Goal: Information Seeking & Learning: Find contact information

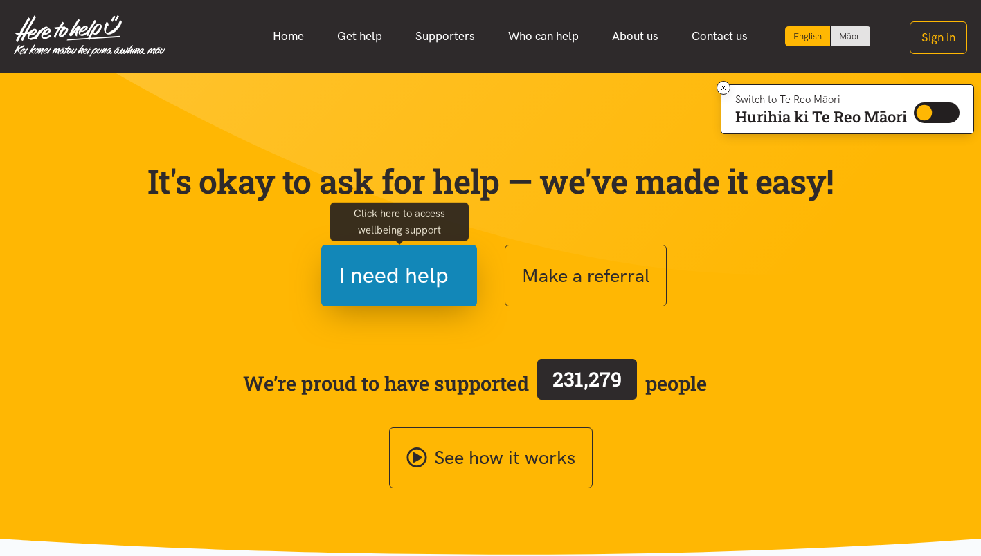
click at [396, 264] on span "I need help" at bounding box center [393, 275] width 110 height 35
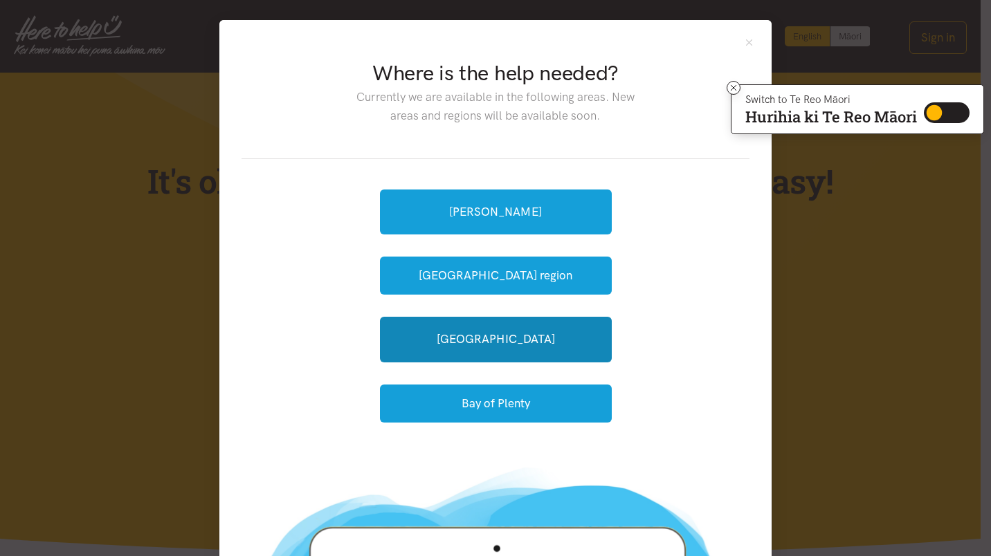
click at [491, 345] on link "[GEOGRAPHIC_DATA]" at bounding box center [496, 339] width 232 height 45
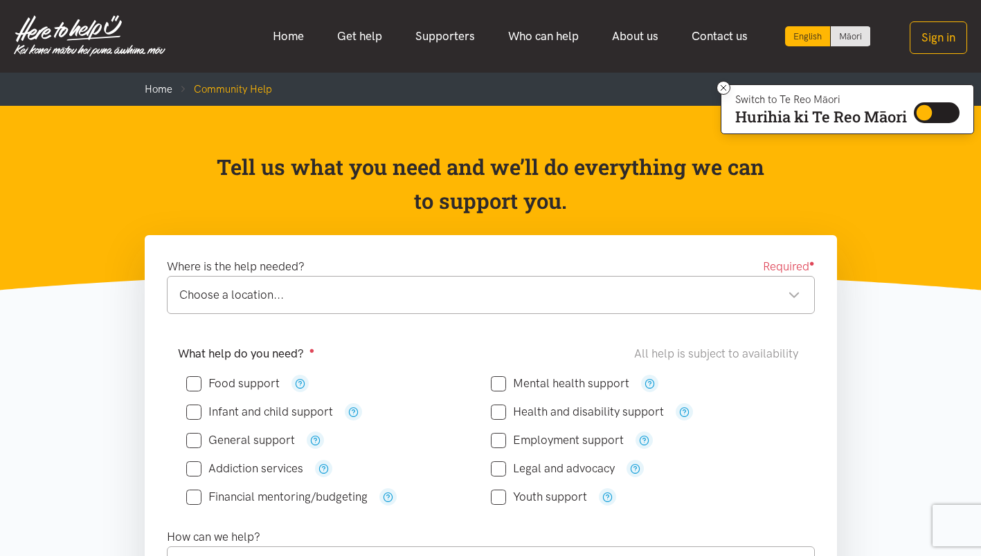
click at [530, 41] on link "Who can help" at bounding box center [543, 36] width 104 height 30
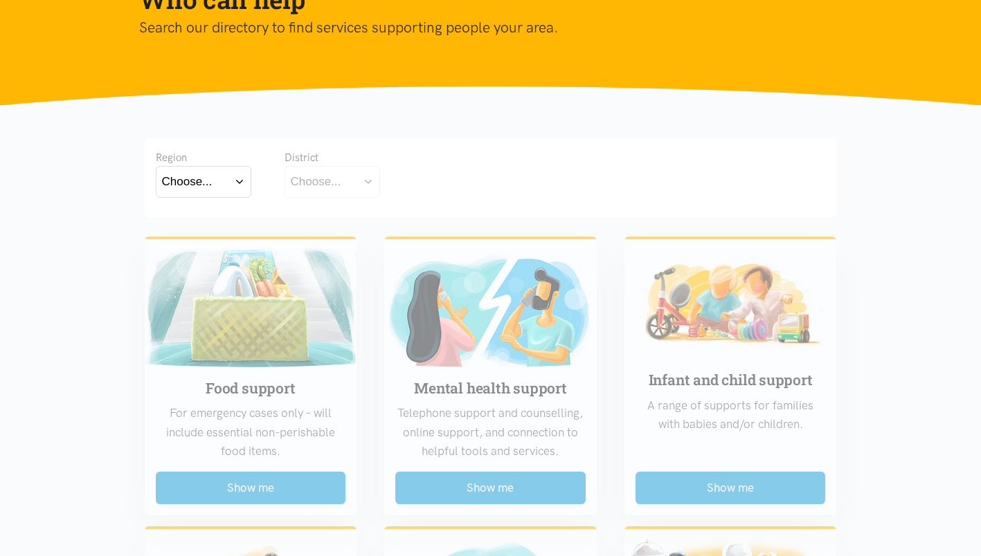
scroll to position [158, 0]
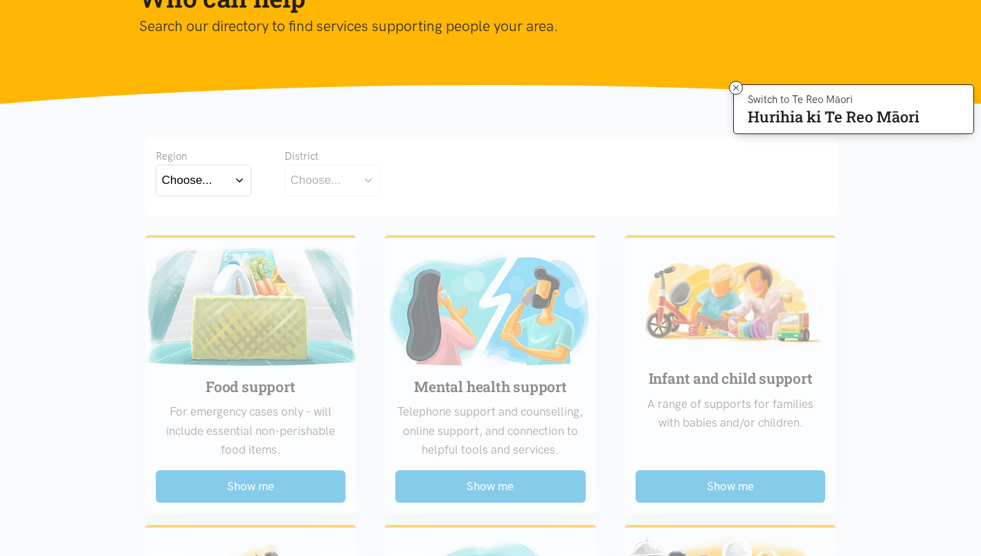
click at [236, 181] on button "Choose..." at bounding box center [203, 180] width 95 height 31
click at [219, 221] on label "Bay of Plenty" at bounding box center [200, 220] width 76 height 17
click at [0, 0] on input "Bay of Plenty" at bounding box center [0, 0] width 0 height 0
click at [396, 176] on button "Choose..." at bounding box center [353, 180] width 138 height 31
click at [356, 239] on div "[GEOGRAPHIC_DATA]" at bounding box center [354, 241] width 126 height 17
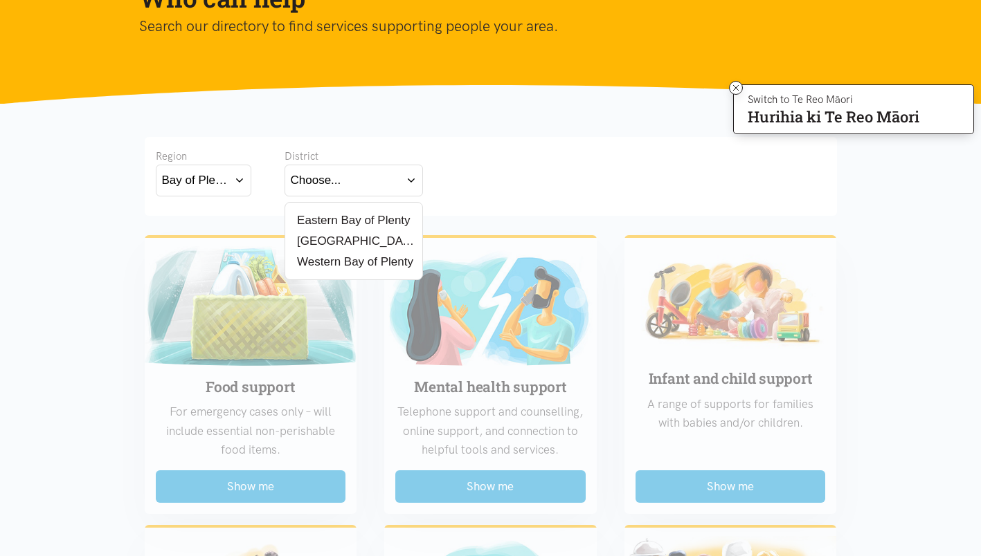
click at [329, 243] on label "[GEOGRAPHIC_DATA]" at bounding box center [354, 241] width 126 height 17
click at [0, 0] on input "[GEOGRAPHIC_DATA]" at bounding box center [0, 0] width 0 height 0
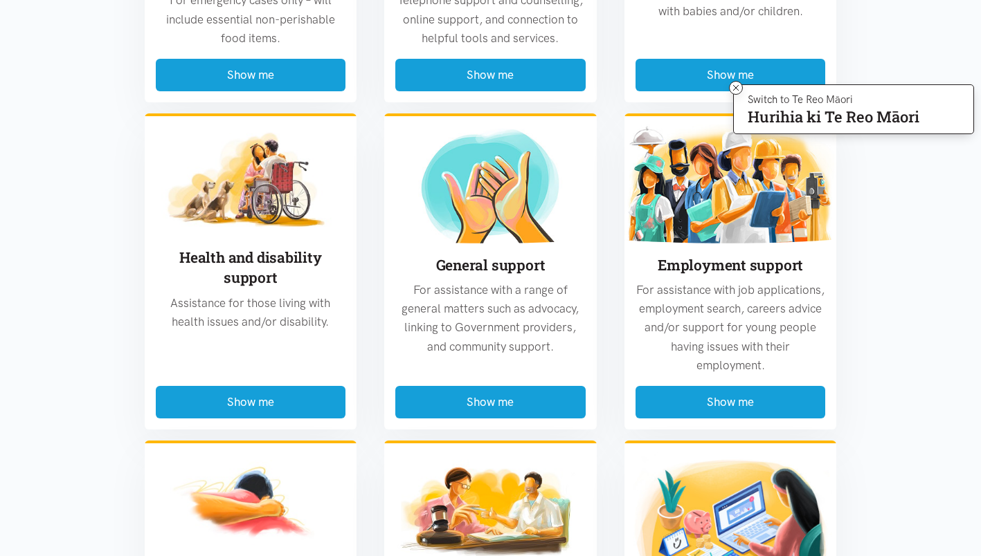
scroll to position [558, 0]
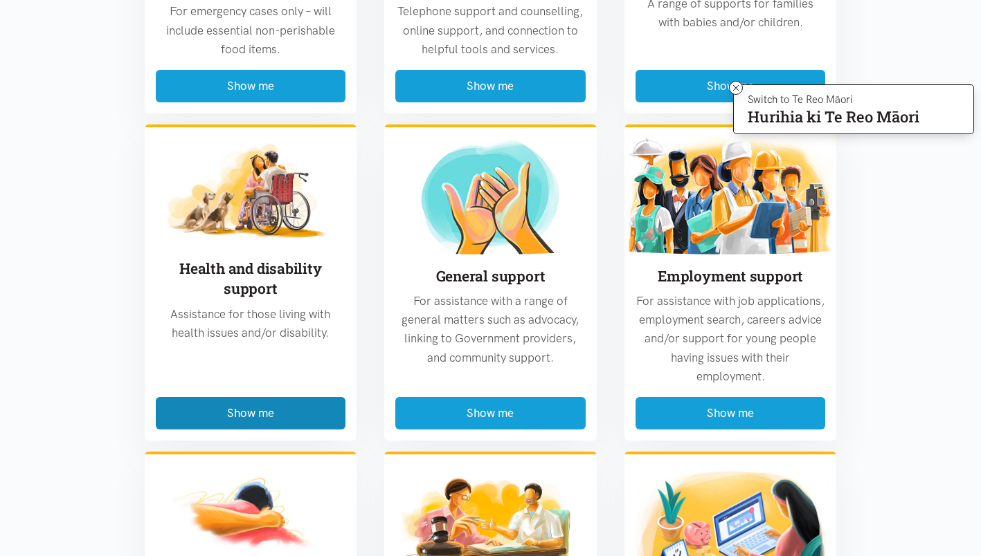
click at [260, 399] on button "Show me" at bounding box center [251, 413] width 190 height 33
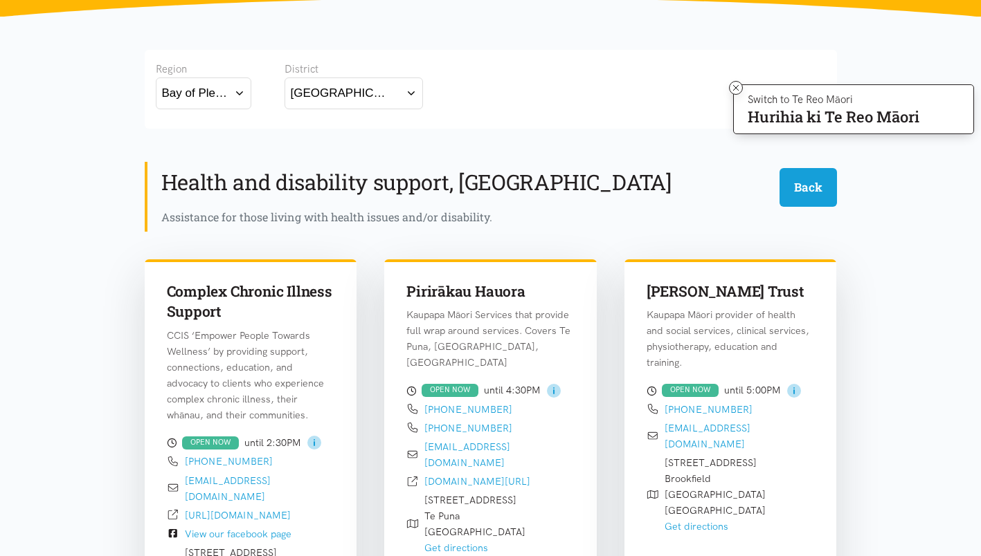
scroll to position [248, 0]
